Goal: Task Accomplishment & Management: Manage account settings

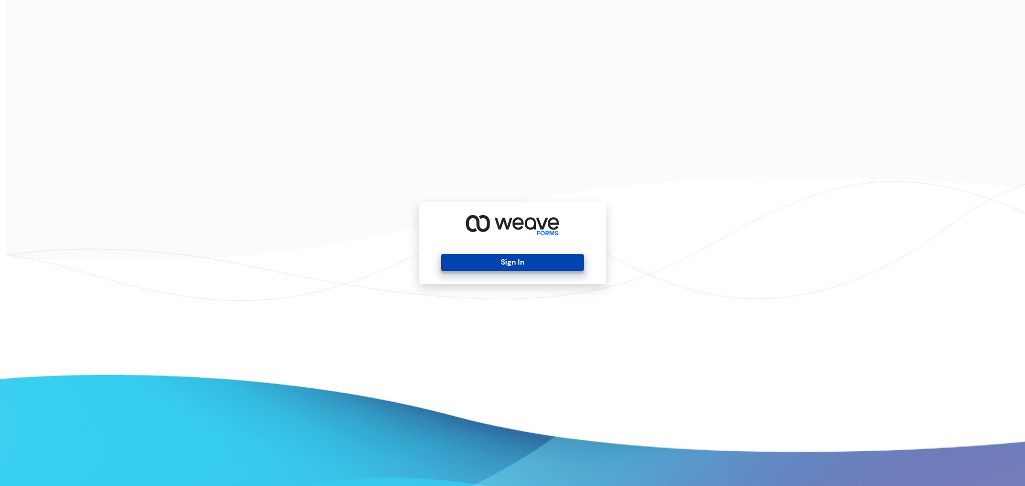
click at [532, 262] on button "Sign In" at bounding box center [512, 262] width 143 height 17
